Goal: Transaction & Acquisition: Book appointment/travel/reservation

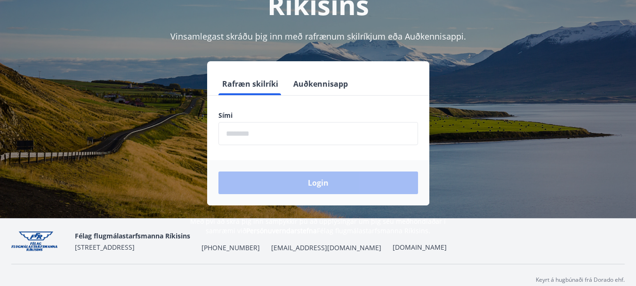
scroll to position [113, 0]
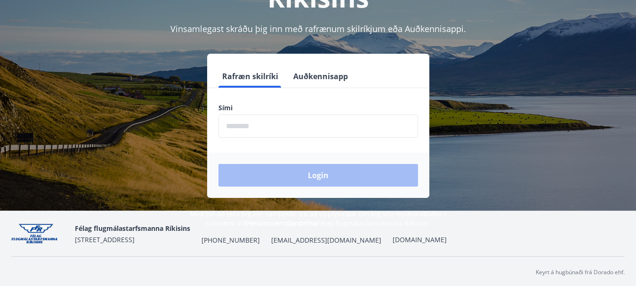
click at [278, 119] on input "phone" at bounding box center [317, 125] width 199 height 23
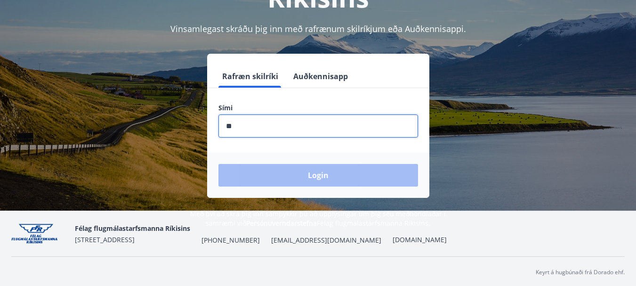
type input "********"
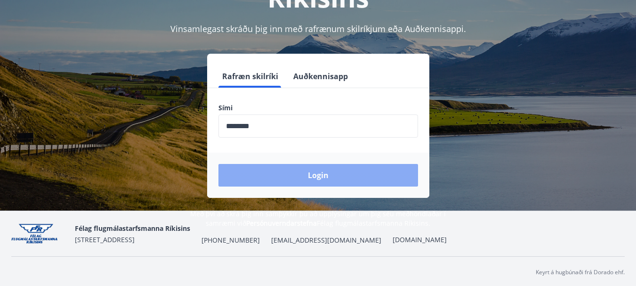
click at [299, 179] on button "Login" at bounding box center [317, 175] width 199 height 23
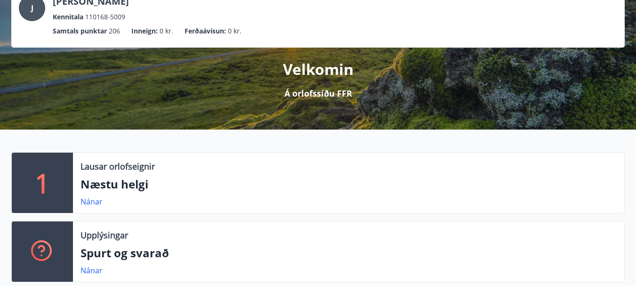
scroll to position [94, 0]
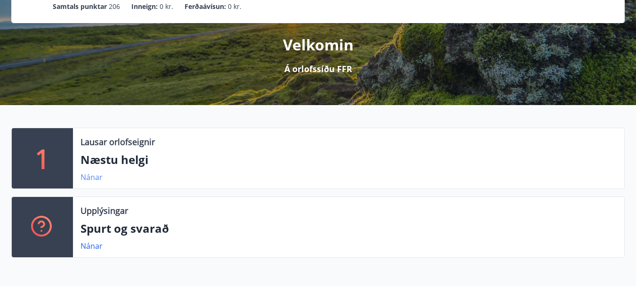
click at [95, 176] on link "Nánar" at bounding box center [91, 177] width 22 height 10
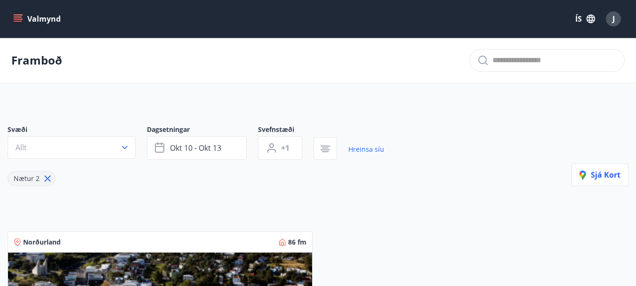
click at [23, 15] on button "Valmynd" at bounding box center [37, 18] width 53 height 17
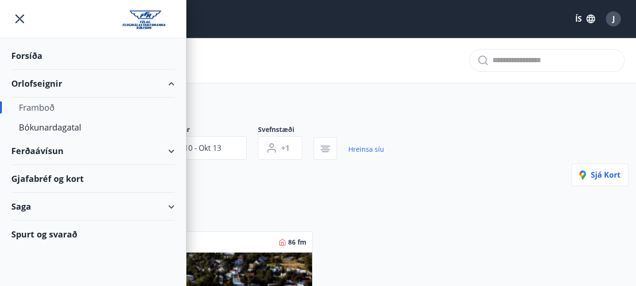
click at [172, 147] on div "Ferðaávísun" at bounding box center [92, 151] width 163 height 28
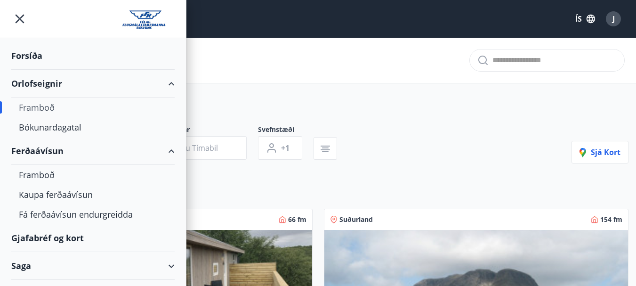
click at [57, 239] on div "Gjafabréf og kort" at bounding box center [92, 238] width 163 height 28
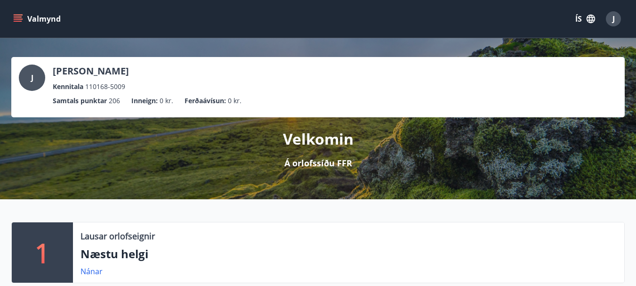
click at [19, 17] on icon "menu" at bounding box center [18, 16] width 8 height 1
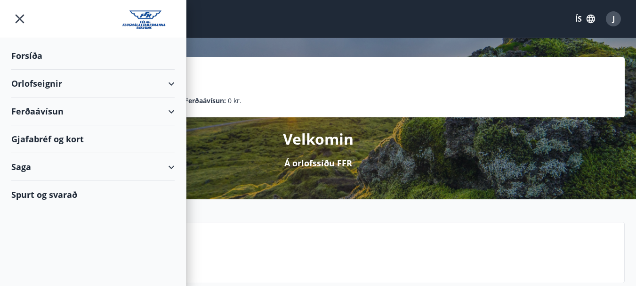
click at [48, 88] on div "Orlofseignir" at bounding box center [92, 84] width 163 height 28
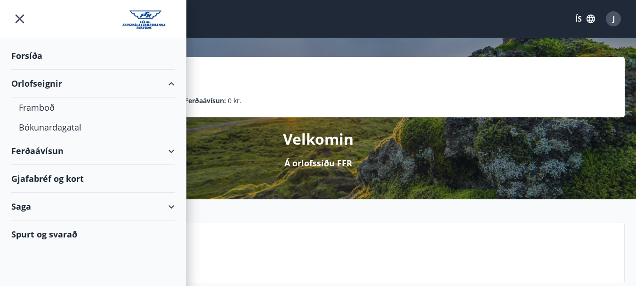
click at [62, 88] on div "Orlofseignir" at bounding box center [92, 84] width 163 height 28
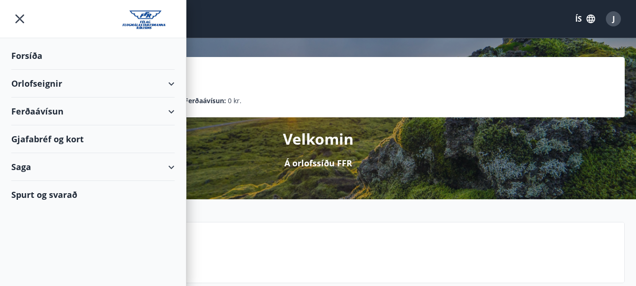
click at [62, 88] on div "Orlofseignir" at bounding box center [92, 84] width 163 height 28
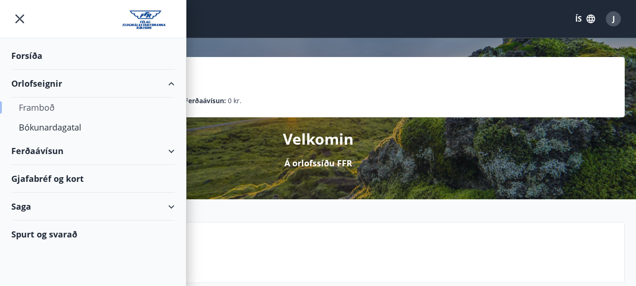
click at [46, 106] on div "Framboð" at bounding box center [93, 107] width 148 height 20
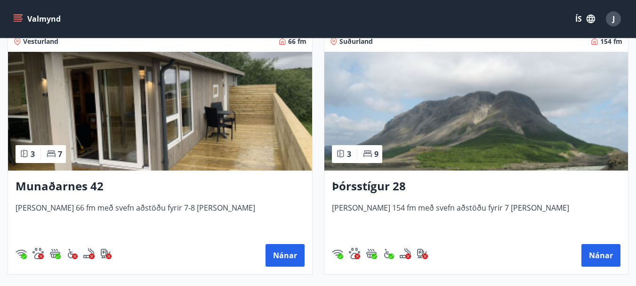
scroll to position [188, 0]
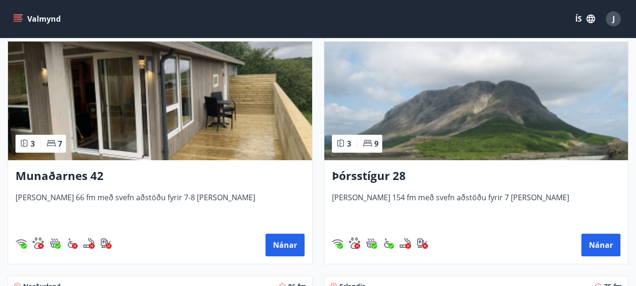
click at [49, 175] on h3 "Munaðarnes 42" at bounding box center [160, 175] width 289 height 17
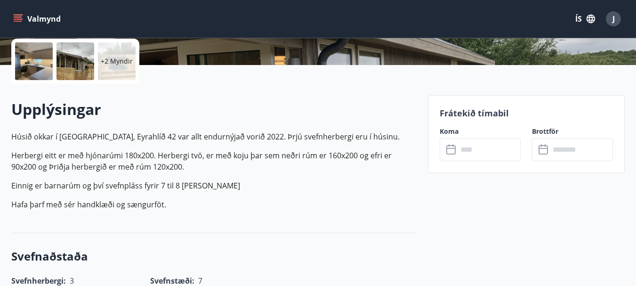
scroll to position [226, 0]
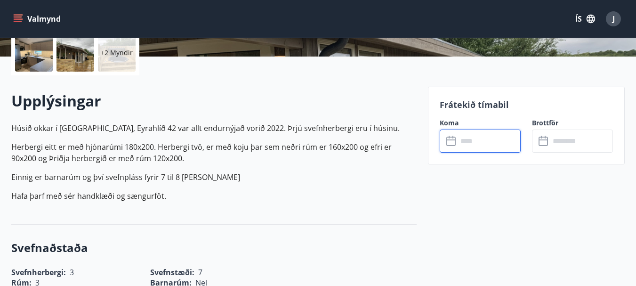
click at [476, 141] on input "text" at bounding box center [488, 140] width 63 height 23
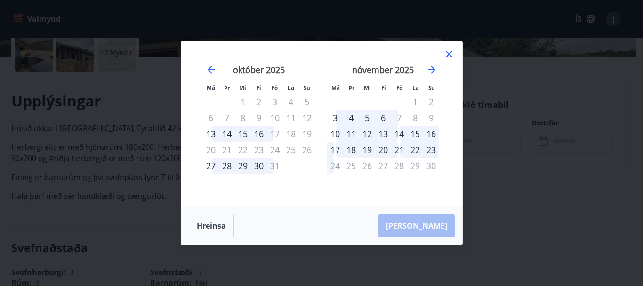
click at [448, 50] on icon at bounding box center [448, 53] width 11 height 11
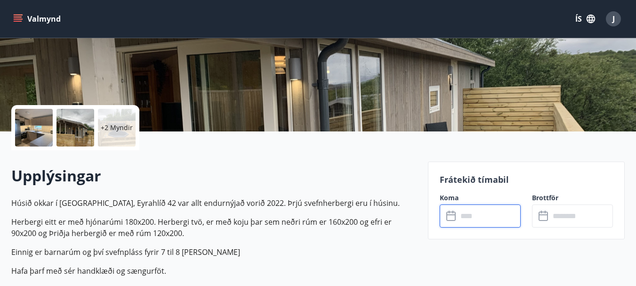
scroll to position [151, 0]
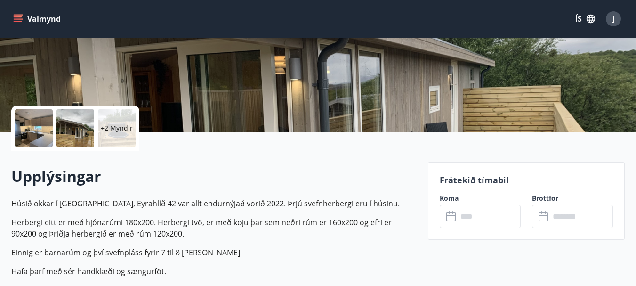
click at [51, 22] on button "Valmynd" at bounding box center [37, 18] width 53 height 17
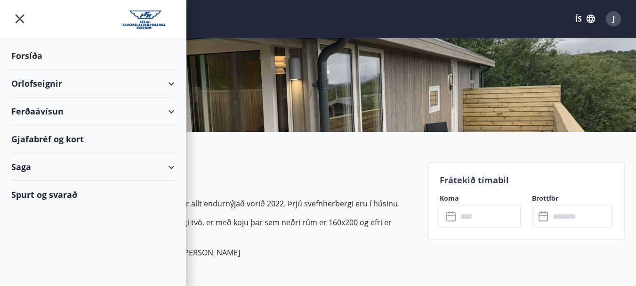
click at [40, 84] on div "Orlofseignir" at bounding box center [92, 84] width 163 height 28
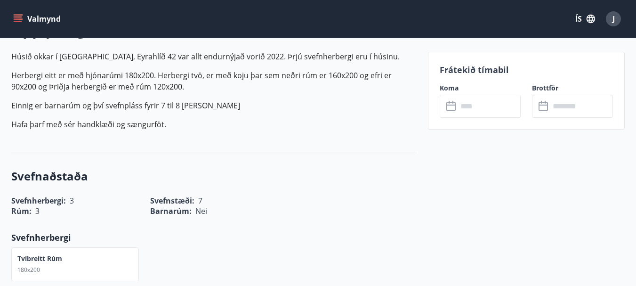
scroll to position [301, 0]
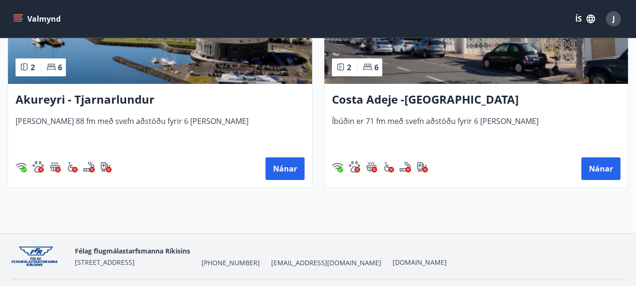
scroll to position [527, 0]
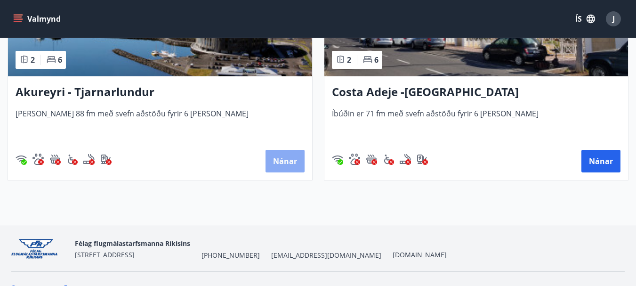
click at [284, 165] on button "Nánar" at bounding box center [284, 161] width 39 height 23
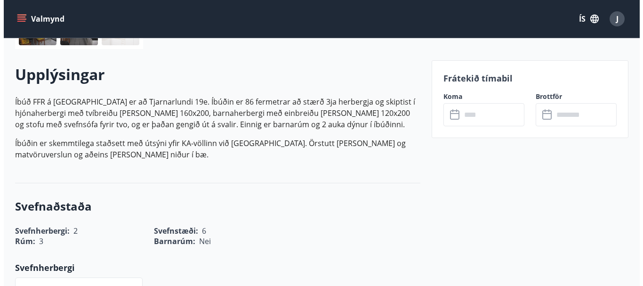
scroll to position [263, 0]
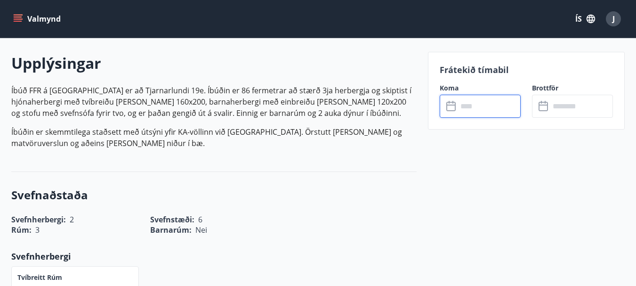
click at [485, 104] on input "text" at bounding box center [488, 106] width 63 height 23
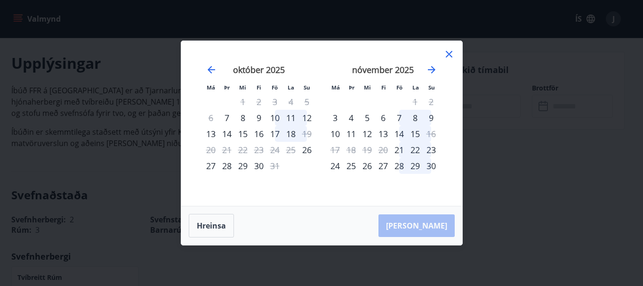
click at [445, 53] on icon at bounding box center [448, 53] width 11 height 11
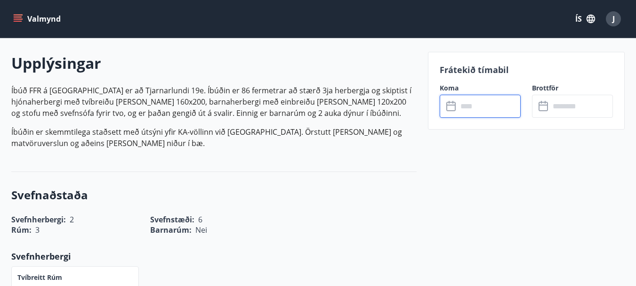
click at [620, 22] on span "J" at bounding box center [612, 18] width 15 height 15
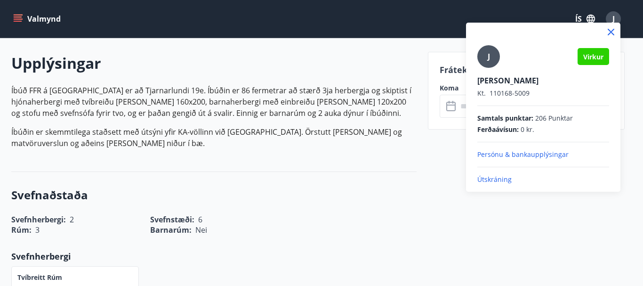
click at [498, 184] on div "J Virkur Jens Snævar Sigvarðsson Kt. 110168-5009 Samtals punktar : 206 Punktar …" at bounding box center [543, 107] width 154 height 169
click at [502, 180] on p "Útskráning" at bounding box center [543, 179] width 132 height 9
